Goal: Task Accomplishment & Management: Complete application form

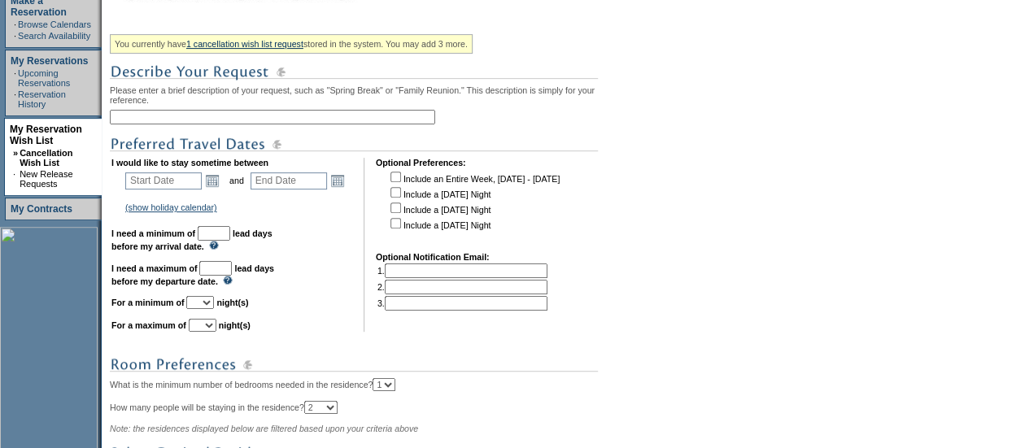
scroll to position [281, 0]
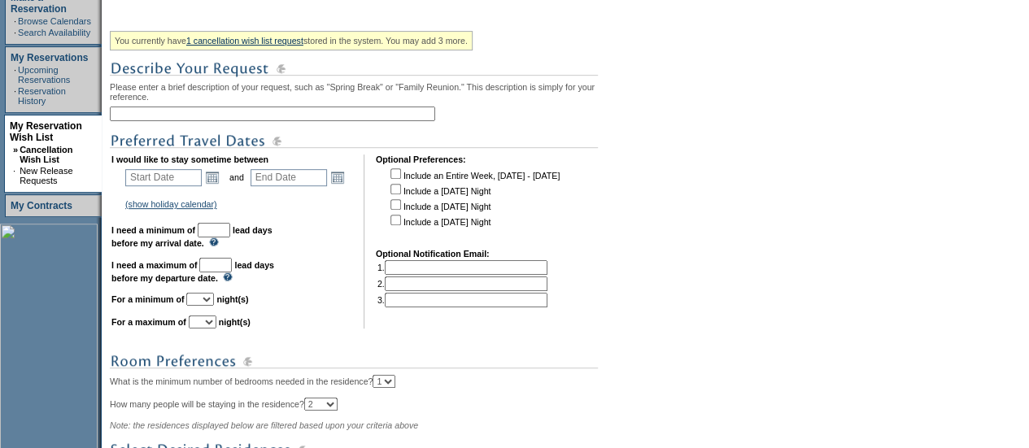
click at [344, 111] on input "text" at bounding box center [272, 114] width 325 height 15
type input "[GEOGRAPHIC_DATA]"
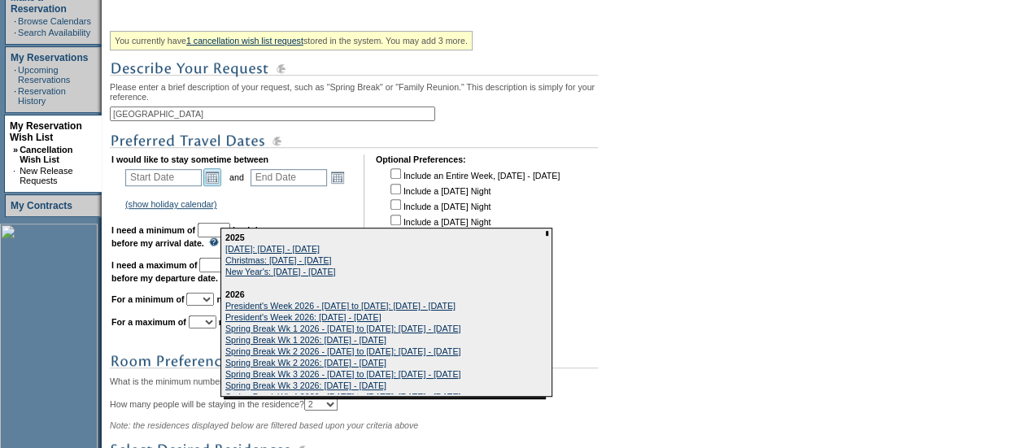
click at [215, 176] on link "Open the calendar popup." at bounding box center [212, 177] width 18 height 18
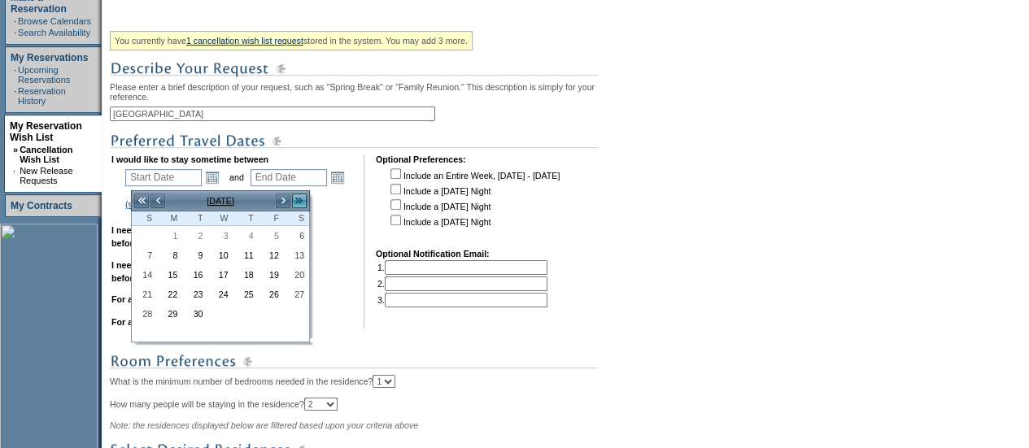
click at [301, 206] on link ">>" at bounding box center [299, 201] width 16 height 16
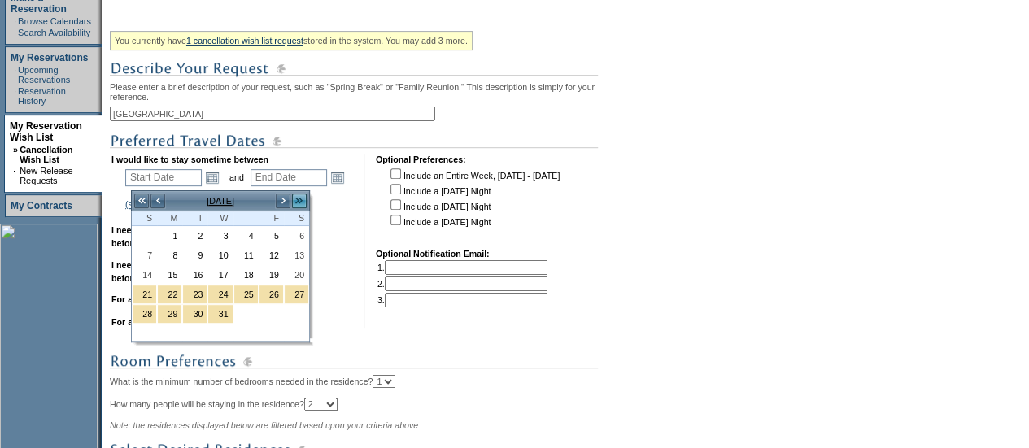
click at [301, 206] on link ">>" at bounding box center [299, 201] width 16 height 16
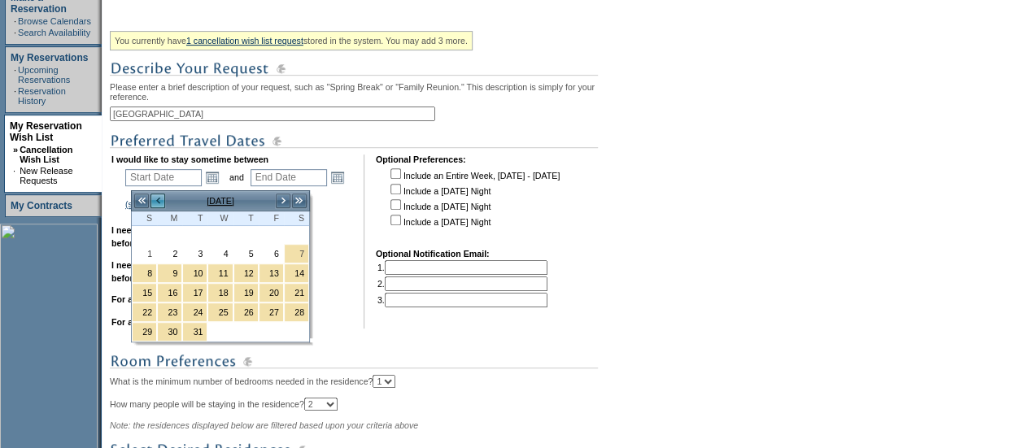
click at [160, 196] on link "<" at bounding box center [158, 201] width 16 height 16
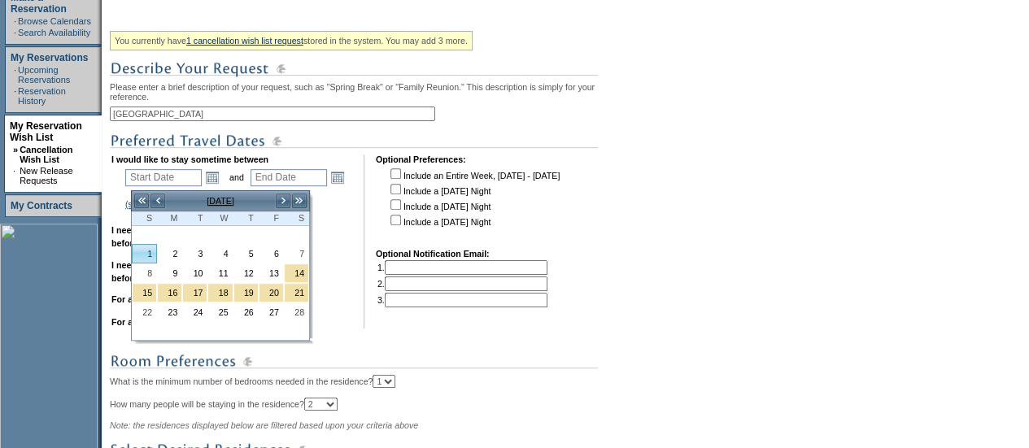
click at [145, 247] on link "1" at bounding box center [145, 254] width 24 height 18
type input "2026-02-01"
type input "2026-02-02"
type input "2/1/2026"
type input "2/2/2026"
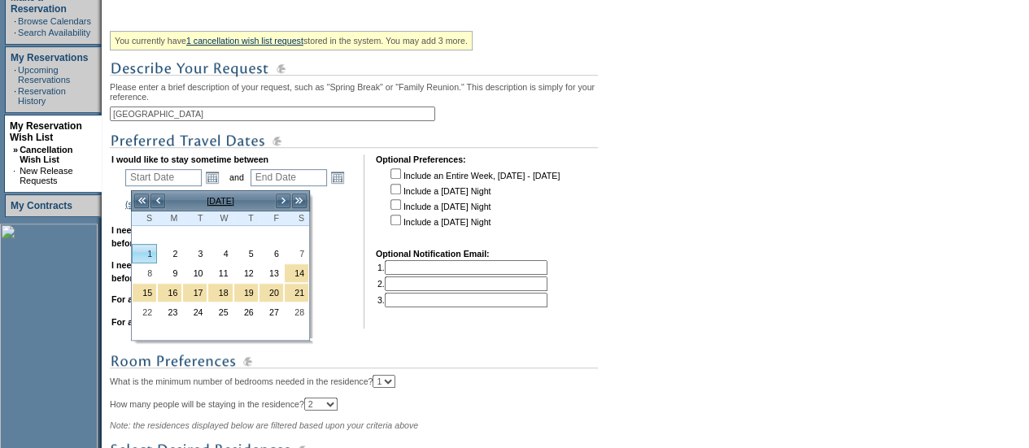
type input "153"
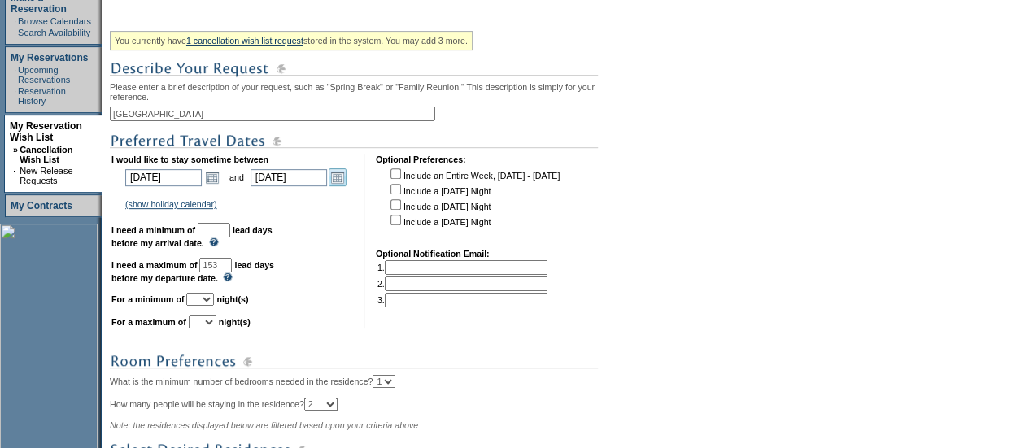
click at [343, 186] on link "Open the calendar popup." at bounding box center [337, 177] width 18 height 18
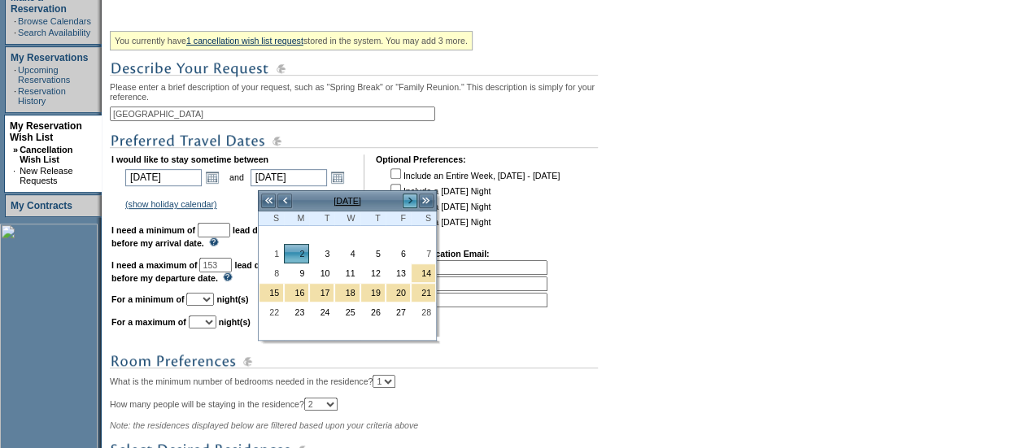
click at [411, 198] on link ">" at bounding box center [410, 201] width 16 height 16
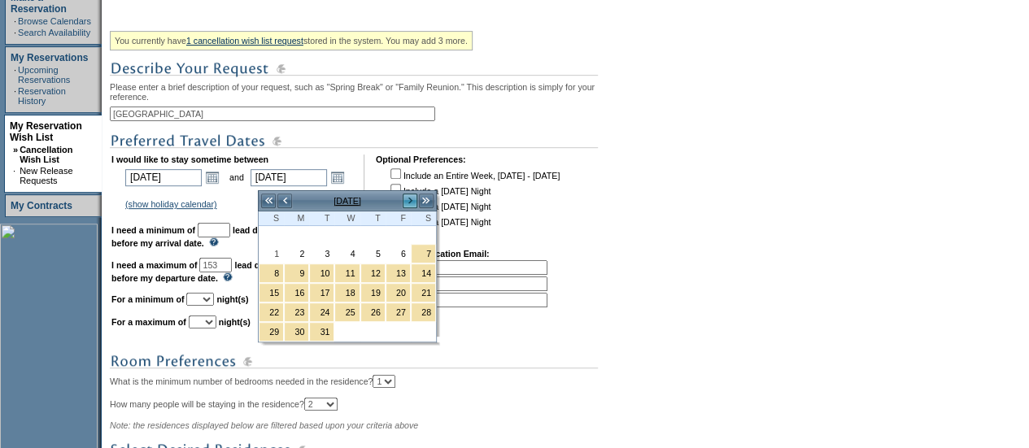
click at [411, 198] on link ">" at bounding box center [410, 201] width 16 height 16
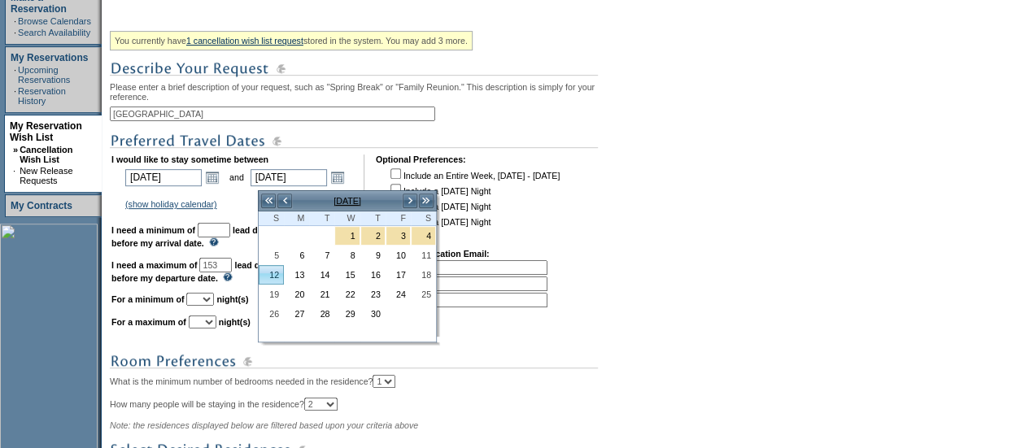
click at [275, 269] on link "12" at bounding box center [271, 275] width 24 height 18
type input "2026-04-12"
type input "4/12/2026"
type input "222"
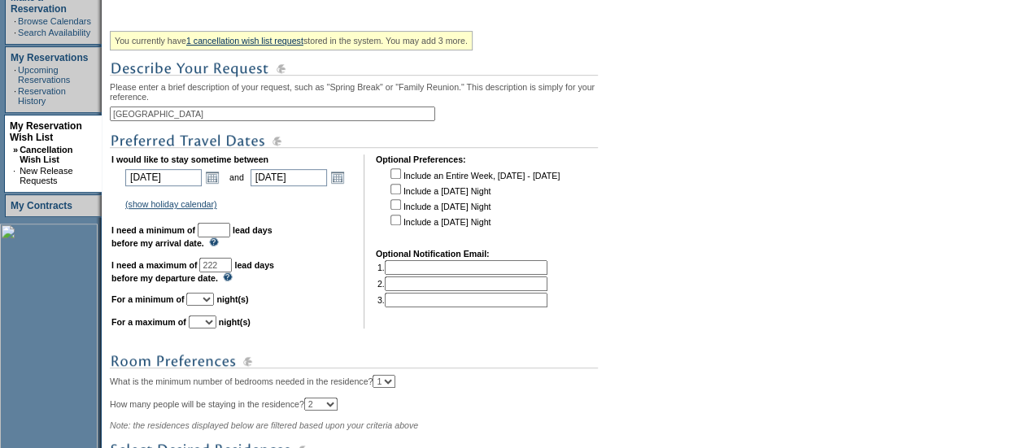
drag, startPoint x: 243, startPoint y: 237, endPoint x: 250, endPoint y: 279, distance: 42.9
click at [250, 279] on td "I would like to stay sometime between 2026-02-01 2/1/2026 Open the calendar pop…" at bounding box center [231, 241] width 241 height 174
type input "30"
click at [213, 306] on select "1 2 3 4 5 6 7 8 9 10 11 12 13 14" at bounding box center [200, 299] width 28 height 13
select select "4"
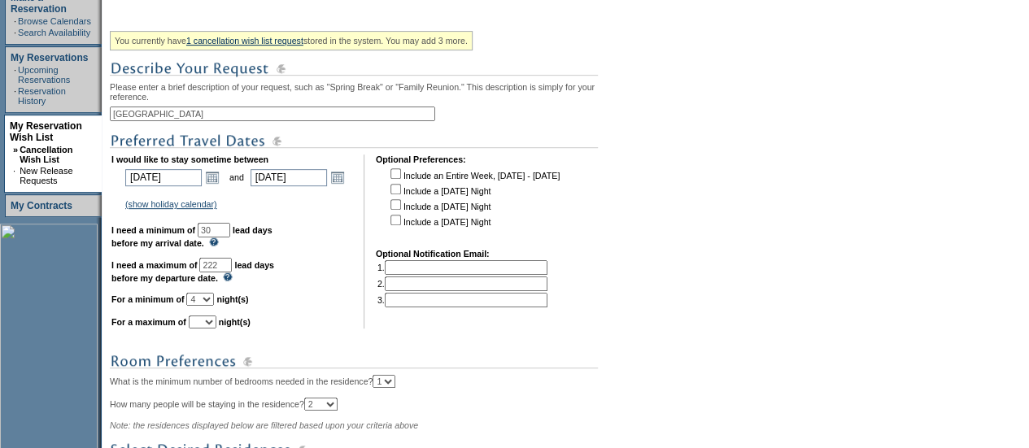
click at [206, 301] on select "1 2 3 4 5 6 7 8 9 10 11 12 13 14" at bounding box center [200, 299] width 28 height 13
click at [216, 328] on select "1 2 3 4 5 6 7 8 9 10 11 12 13 14" at bounding box center [203, 321] width 28 height 13
select select "7"
click at [208, 324] on select "1 2 3 4 5 6 7 8 9 10 11 12 13 14" at bounding box center [203, 321] width 28 height 13
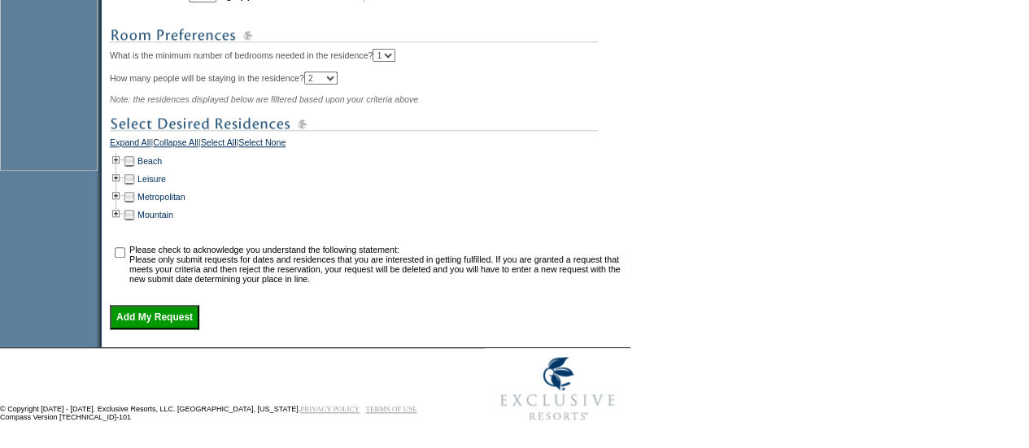
scroll to position [611, 0]
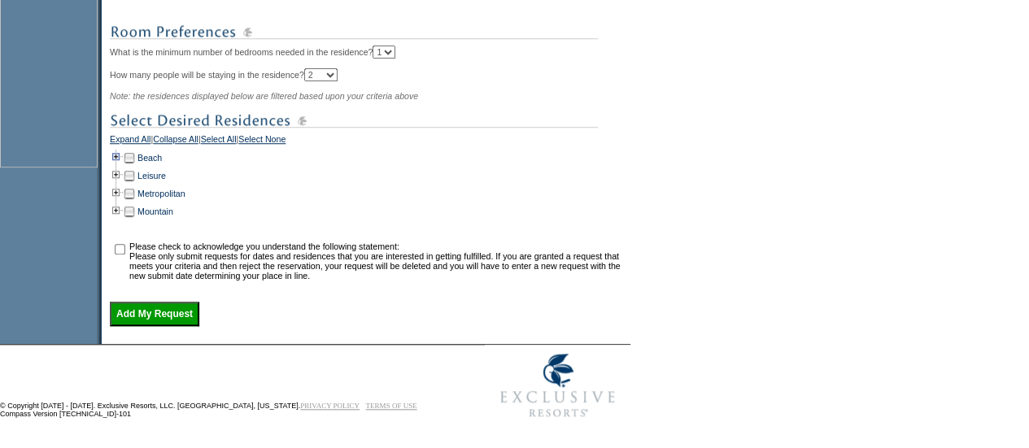
click at [118, 165] on td at bounding box center [116, 158] width 13 height 18
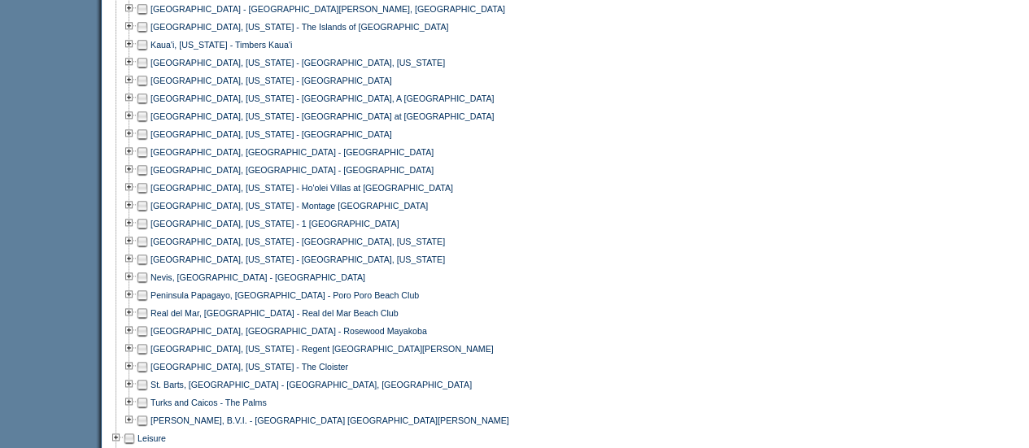
scroll to position [850, 0]
click at [146, 107] on td at bounding box center [142, 98] width 13 height 18
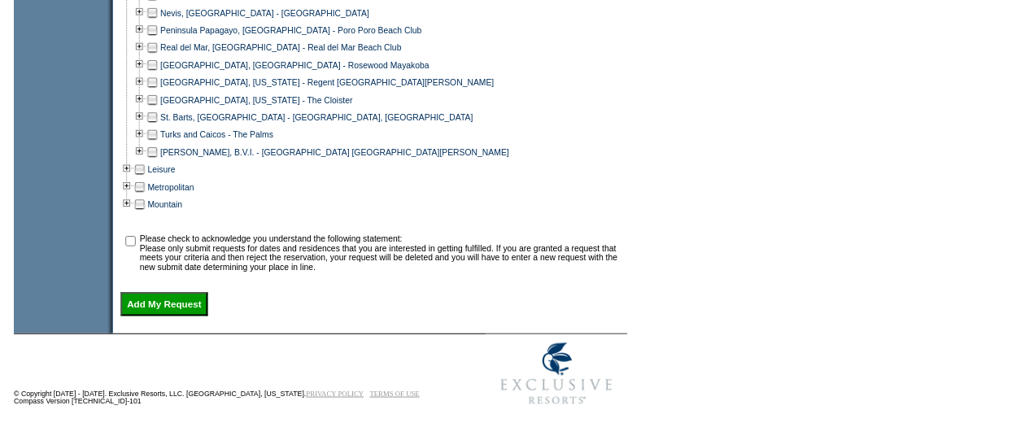
scroll to position [1119, 0]
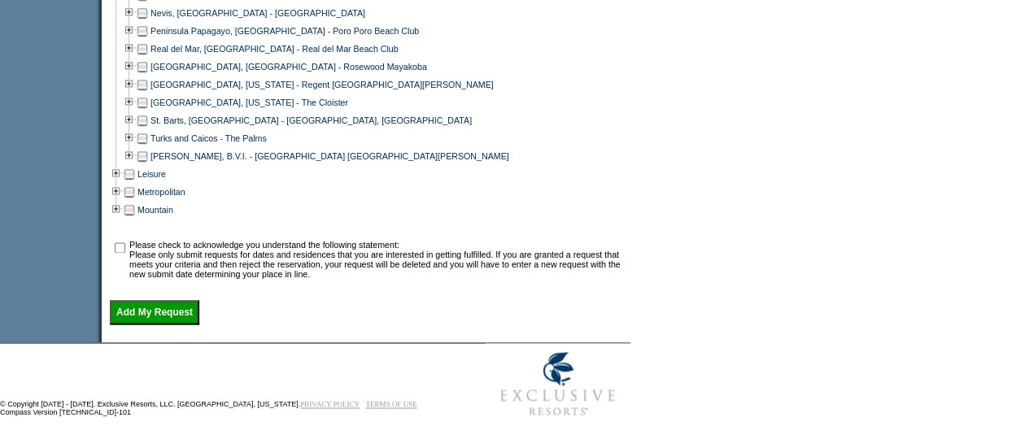
click at [123, 253] on input "checkbox" at bounding box center [120, 247] width 11 height 11
checkbox input "true"
click at [154, 324] on input "Add My Request" at bounding box center [154, 312] width 89 height 24
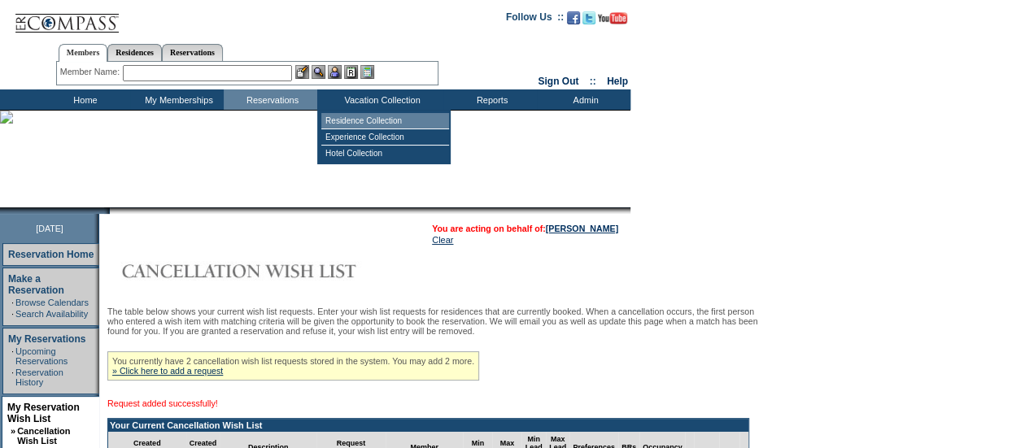
click at [382, 121] on td "Residence Collection" at bounding box center [385, 121] width 128 height 16
